Goal: Information Seeking & Learning: Learn about a topic

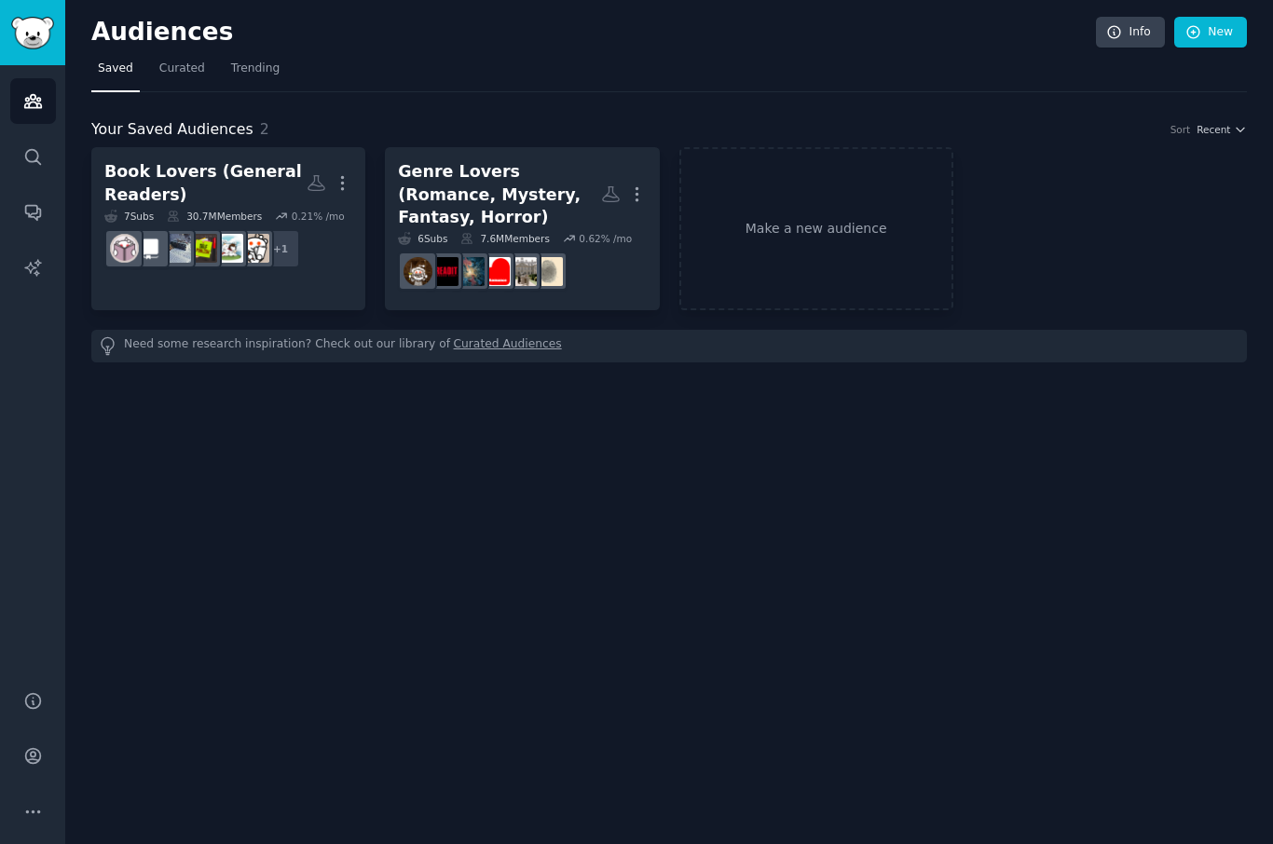
click at [435, 199] on div "Genre Lovers (Romance, Mystery, Fantasy, Horror)" at bounding box center [499, 194] width 202 height 69
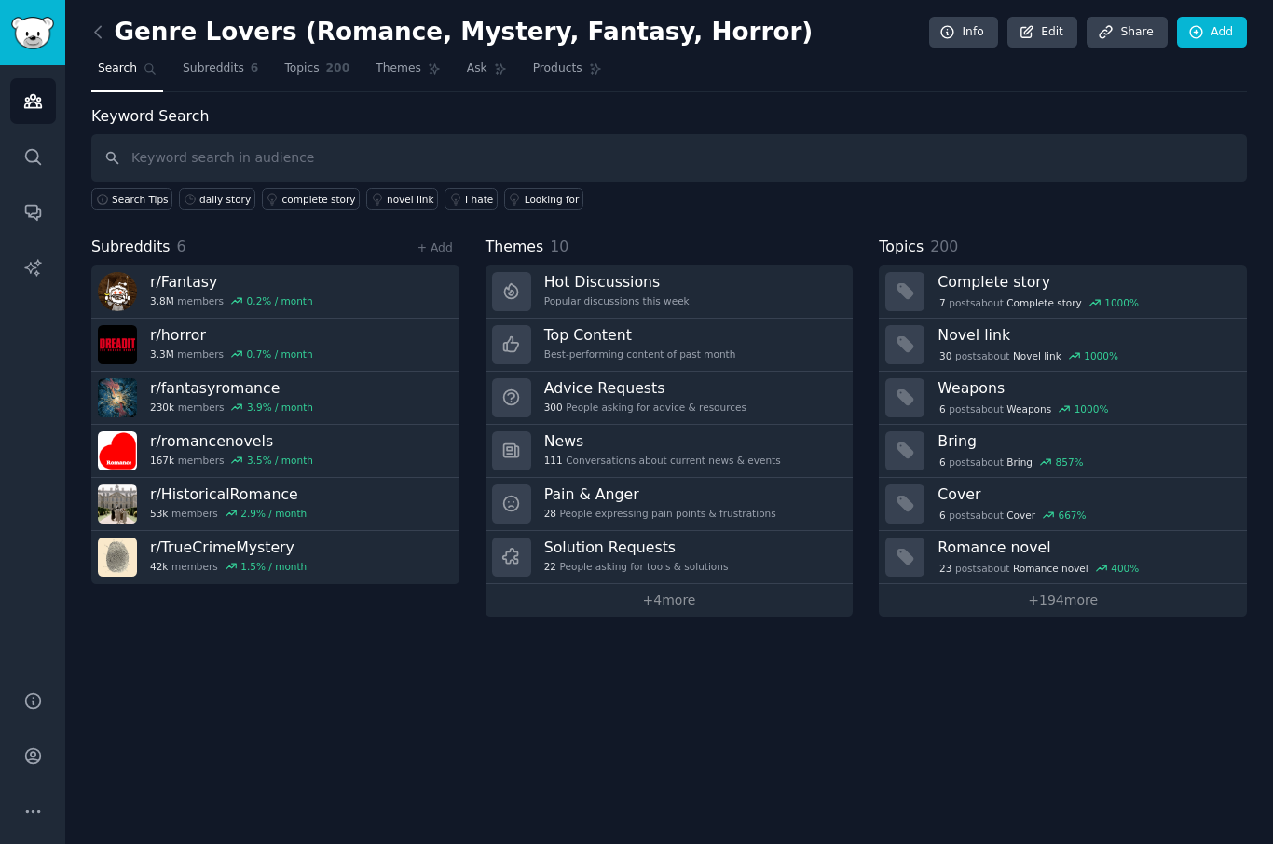
click at [569, 334] on h3 "Top Content" at bounding box center [640, 335] width 192 height 20
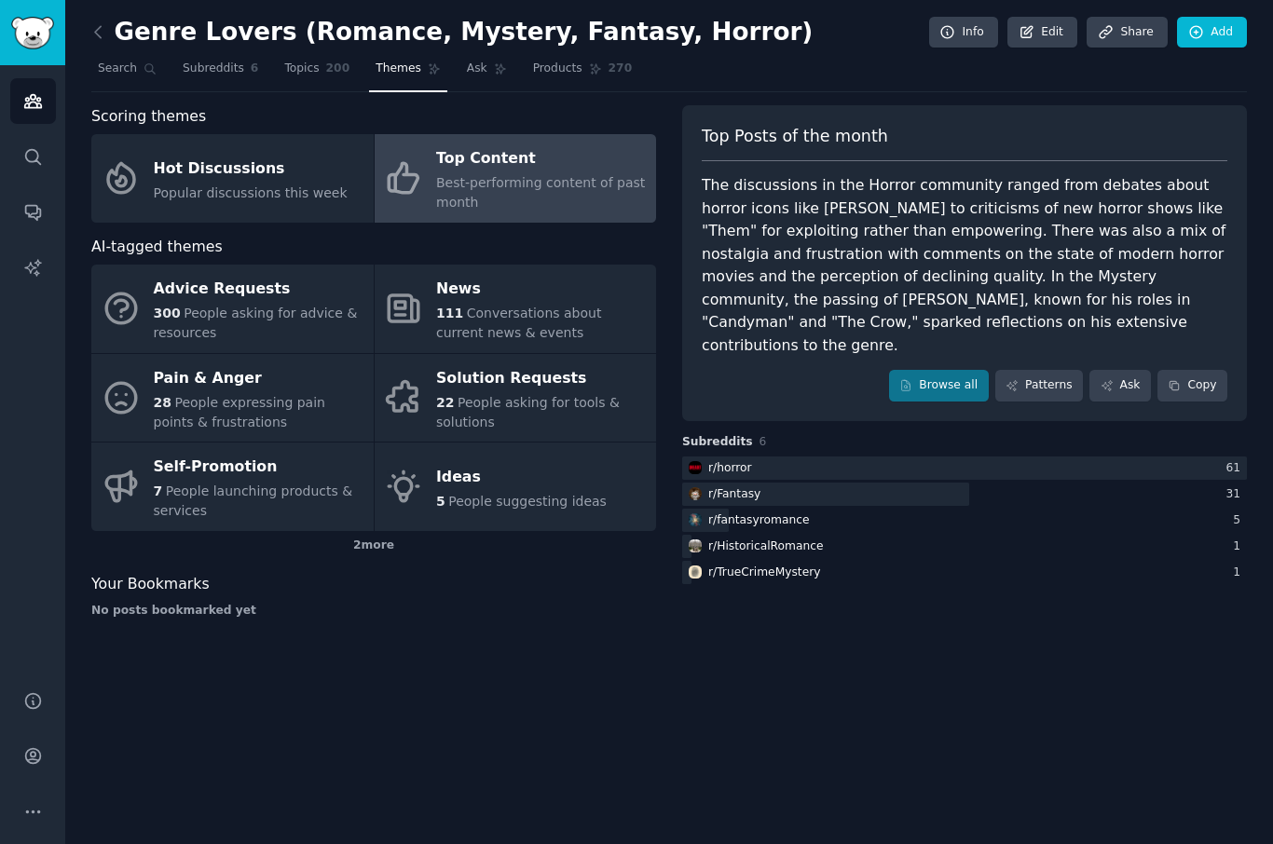
click at [1038, 370] on link "Patterns" at bounding box center [1039, 386] width 88 height 32
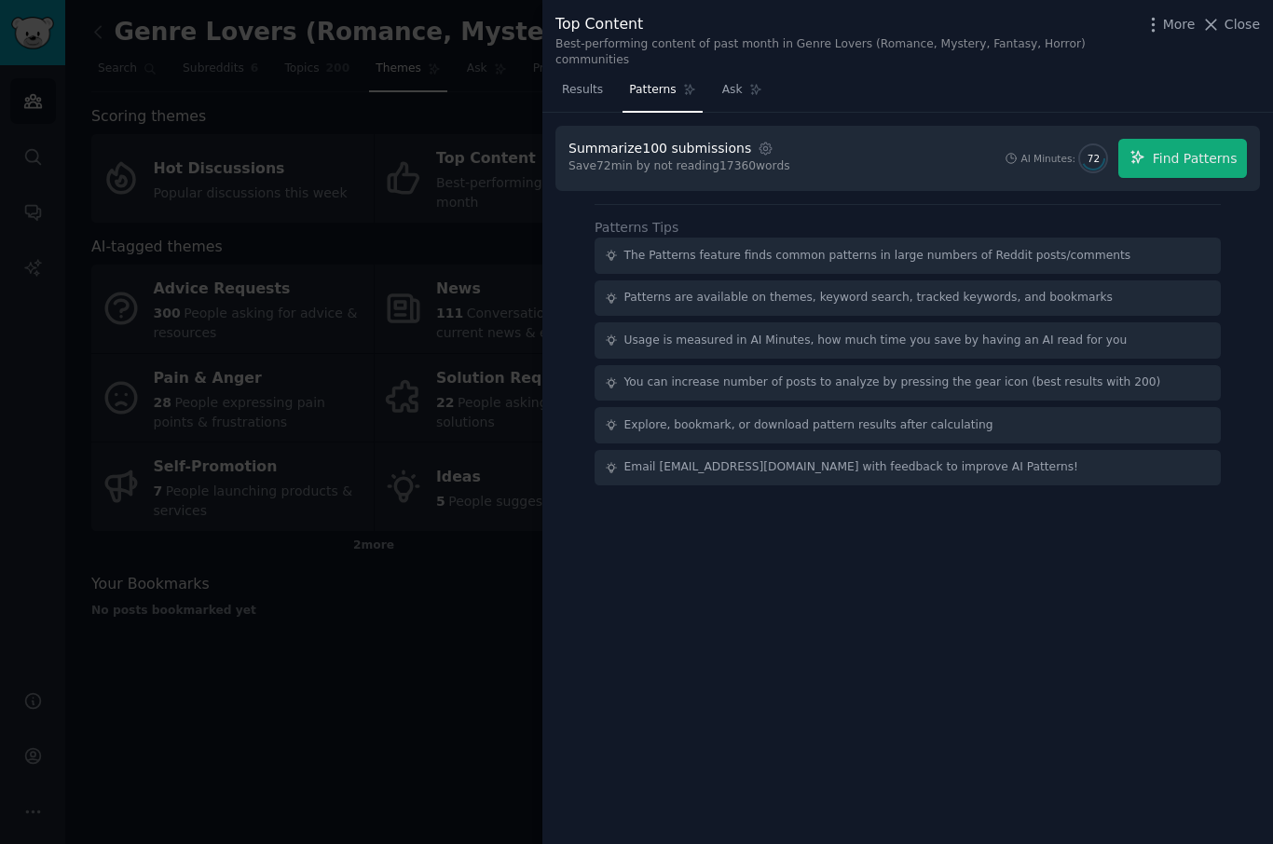
click at [1187, 153] on span "Find Patterns" at bounding box center [1195, 159] width 85 height 20
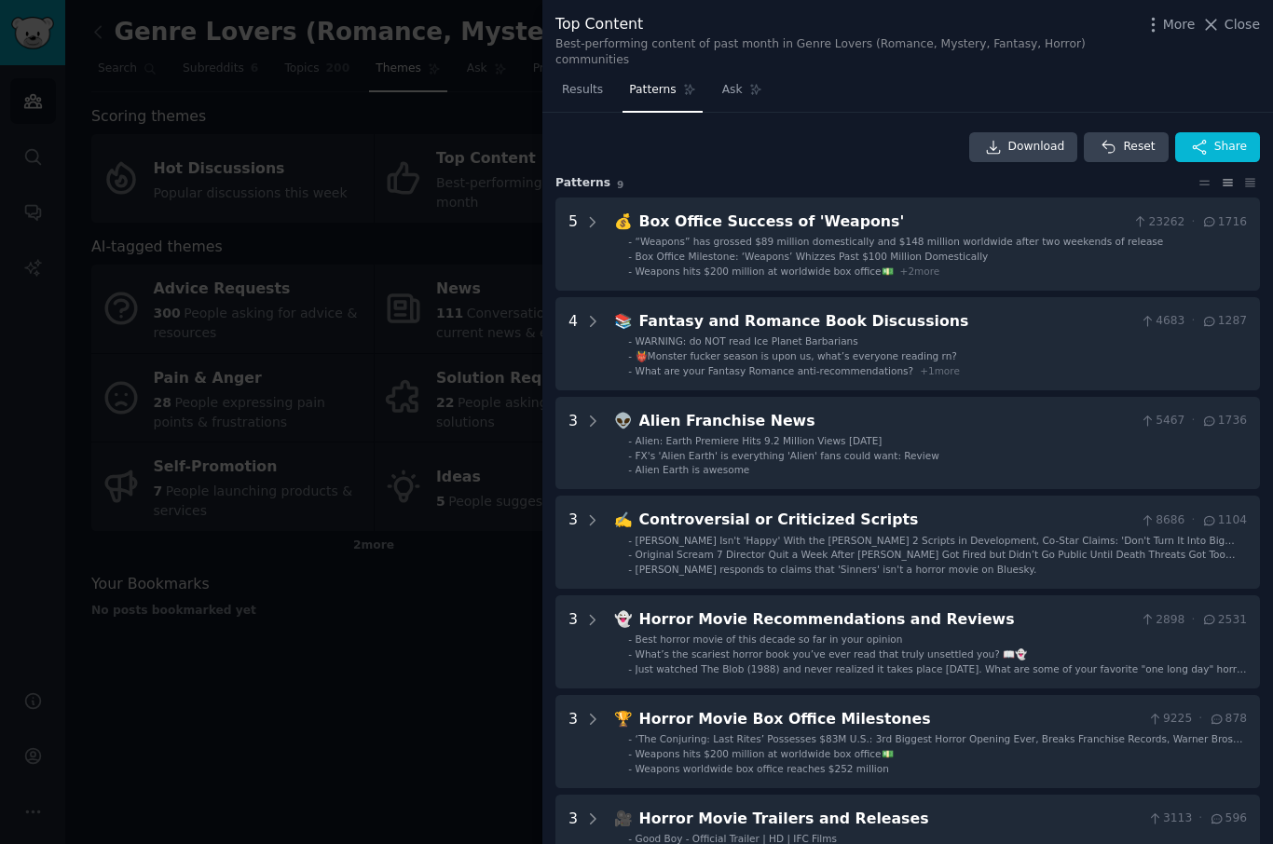
click at [589, 78] on link "Results" at bounding box center [582, 94] width 54 height 38
